Goal: Information Seeking & Learning: Learn about a topic

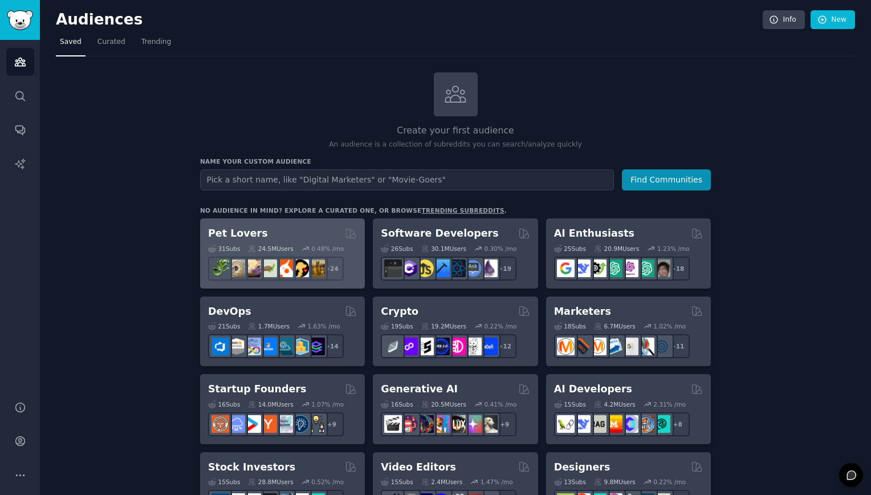
click at [316, 232] on div "Pet Lovers Curated by GummySearch" at bounding box center [282, 233] width 149 height 14
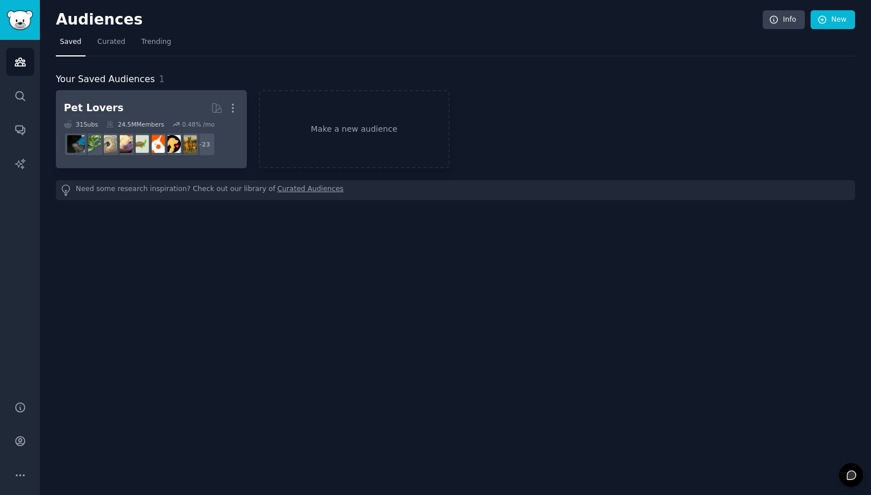
click at [155, 116] on h2 "Pet Lovers More" at bounding box center [151, 108] width 175 height 20
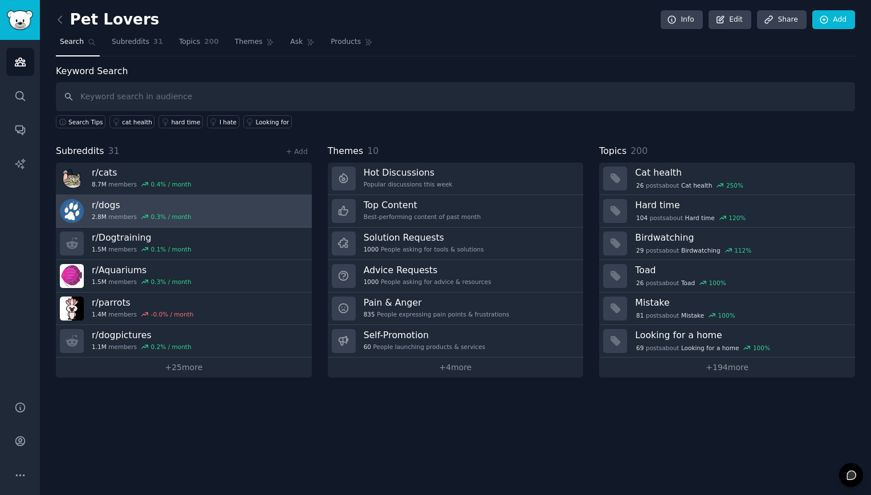
click at [250, 207] on link "r/ dogs 2.8M members 0.3 % / month" at bounding box center [184, 211] width 256 height 33
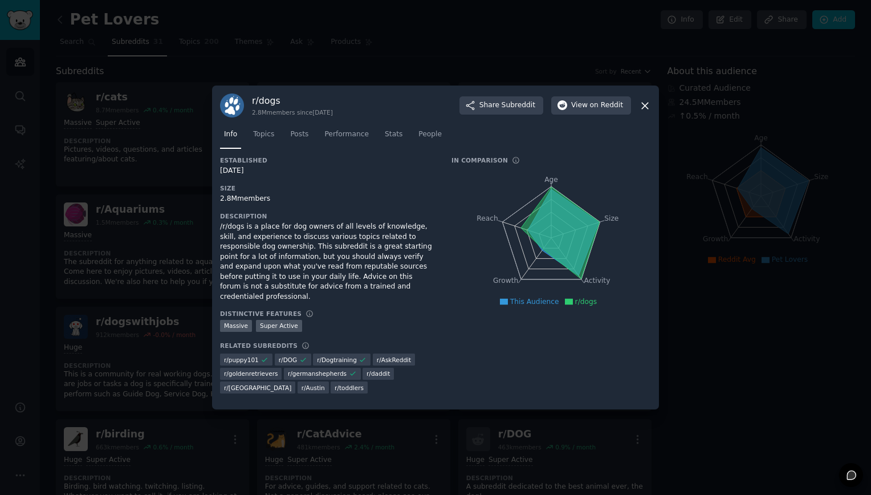
click at [645, 112] on icon at bounding box center [645, 106] width 12 height 12
click at [369, 71] on div at bounding box center [435, 247] width 871 height 495
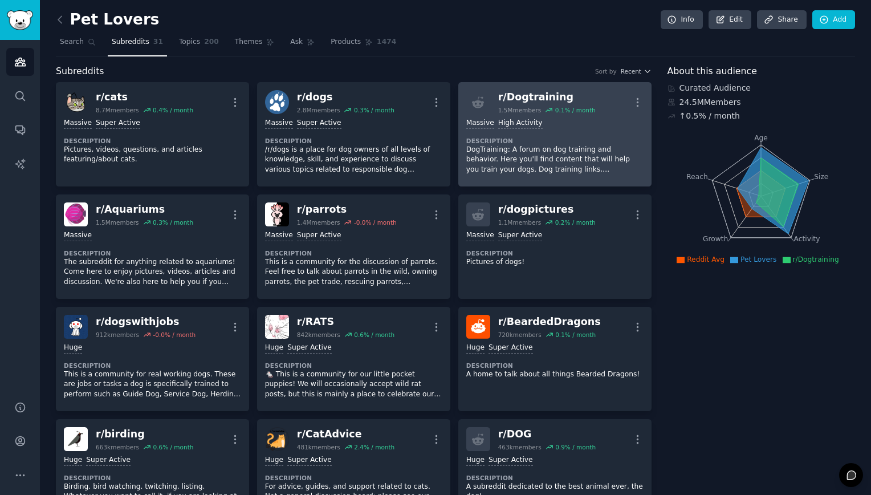
click at [520, 96] on div "r/ Dogtraining" at bounding box center [547, 97] width 98 height 14
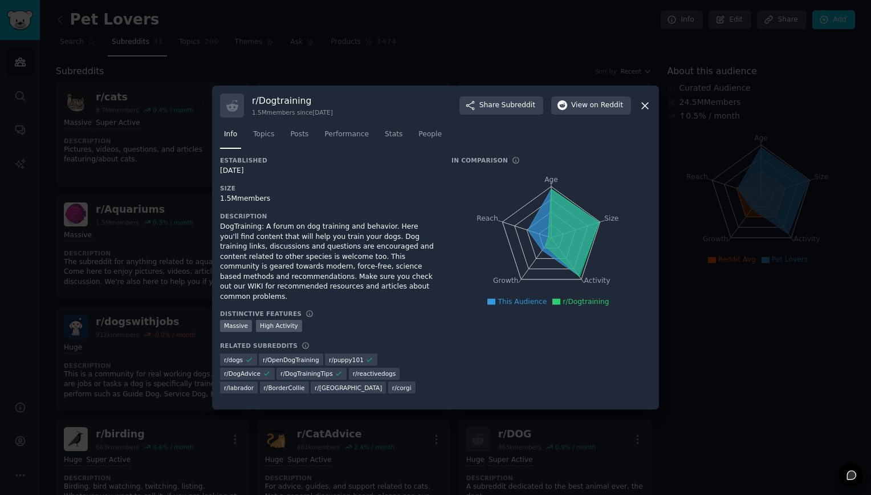
click at [719, 171] on div at bounding box center [435, 247] width 871 height 495
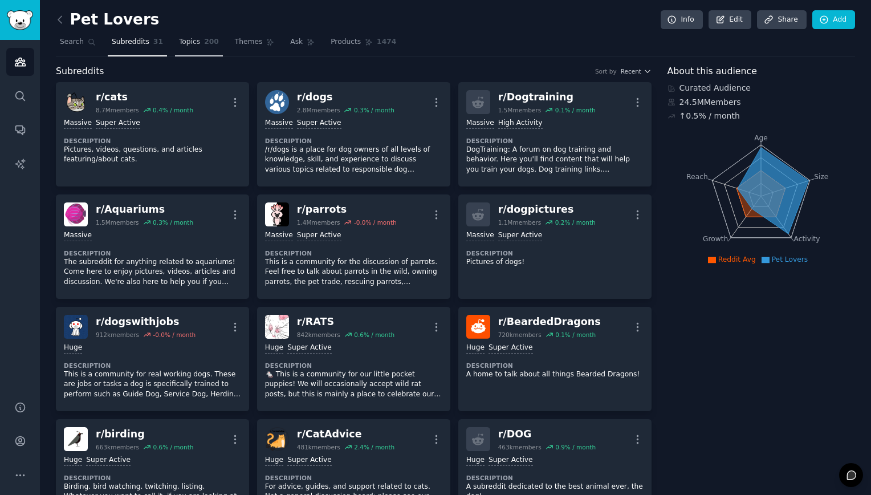
click at [189, 46] on span "Topics" at bounding box center [189, 42] width 21 height 10
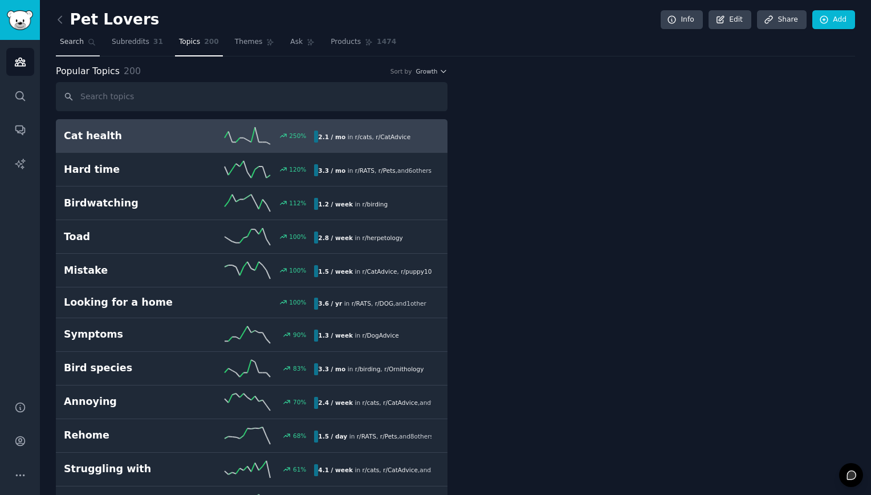
click at [80, 42] on span "Search" at bounding box center [72, 42] width 24 height 10
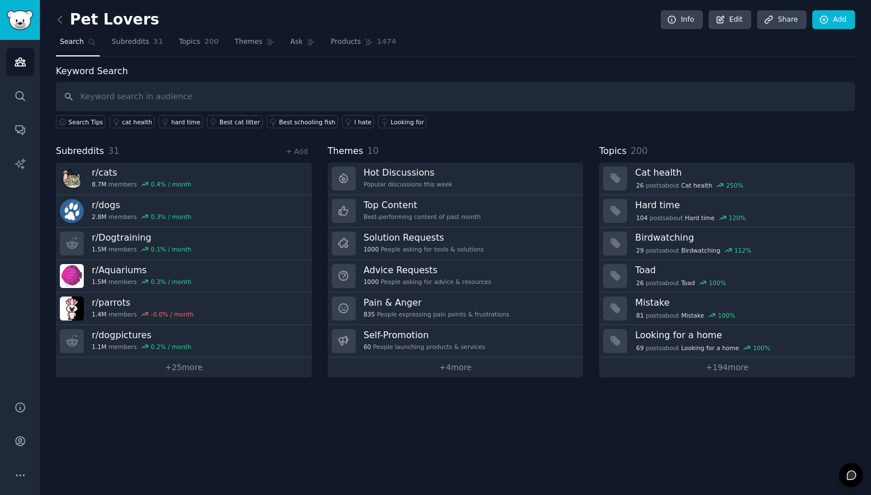
click at [101, 99] on input "text" at bounding box center [456, 96] width 800 height 29
type input "magnesium drinks"
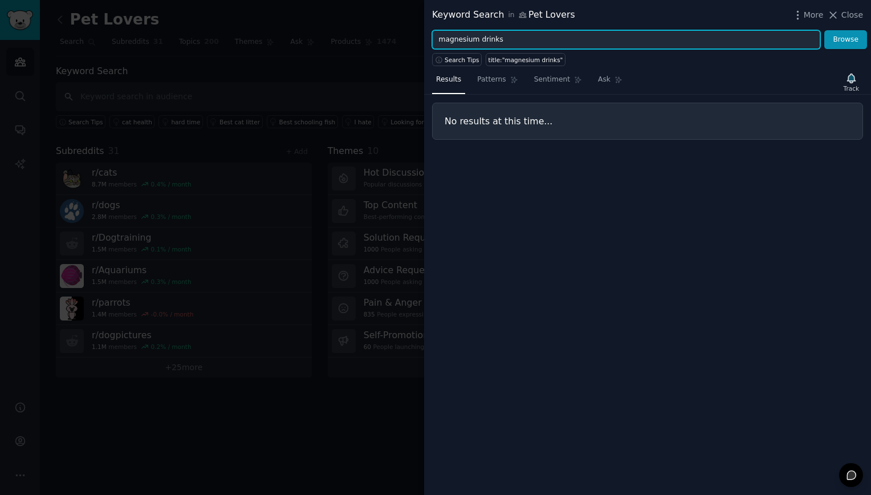
click at [503, 43] on input "magnesium drinks" at bounding box center [626, 39] width 388 height 19
type input "magnesium dri"
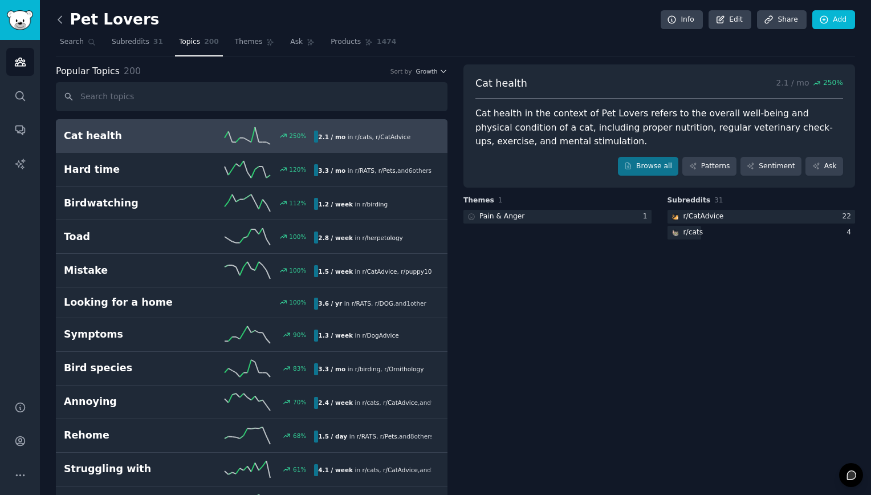
click at [66, 21] on icon at bounding box center [60, 20] width 12 height 12
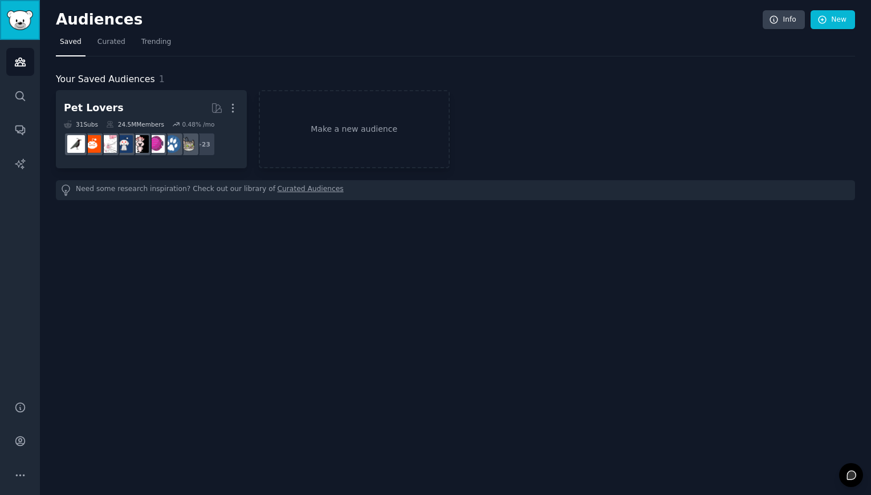
click at [22, 24] on img "Sidebar" at bounding box center [20, 20] width 26 height 20
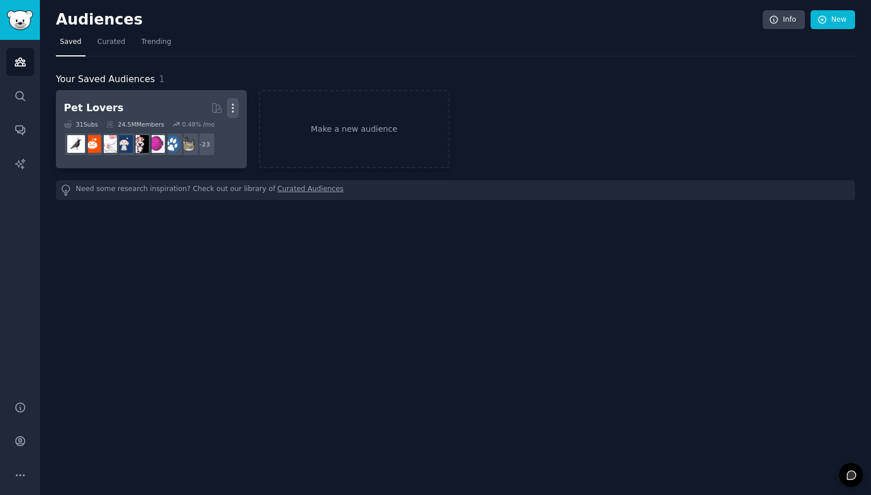
click at [229, 115] on button "More" at bounding box center [233, 108] width 12 height 20
click at [206, 131] on p "Delete" at bounding box center [202, 132] width 26 height 12
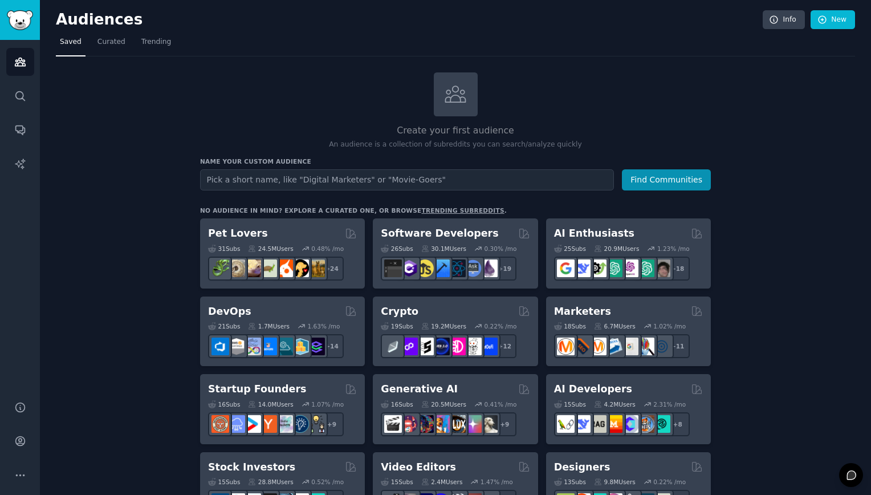
click at [257, 177] on input "text" at bounding box center [407, 179] width 414 height 21
type input "b"
